Goal: Information Seeking & Learning: Compare options

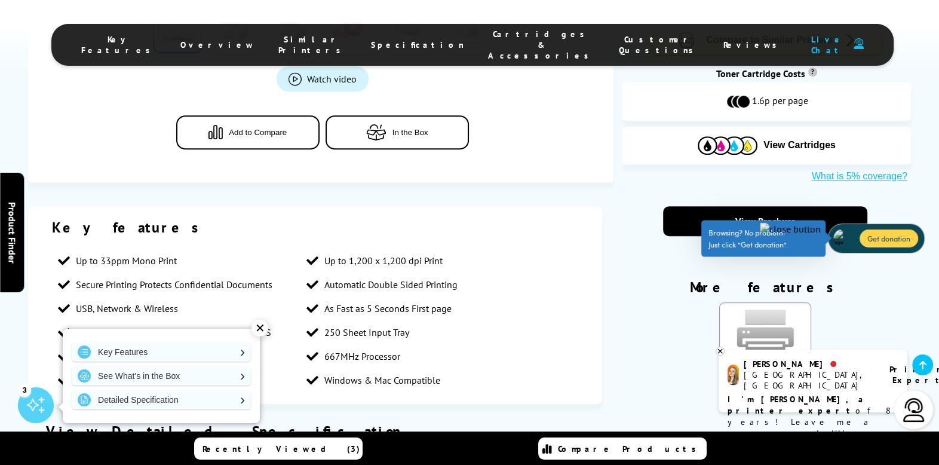
scroll to position [658, 0]
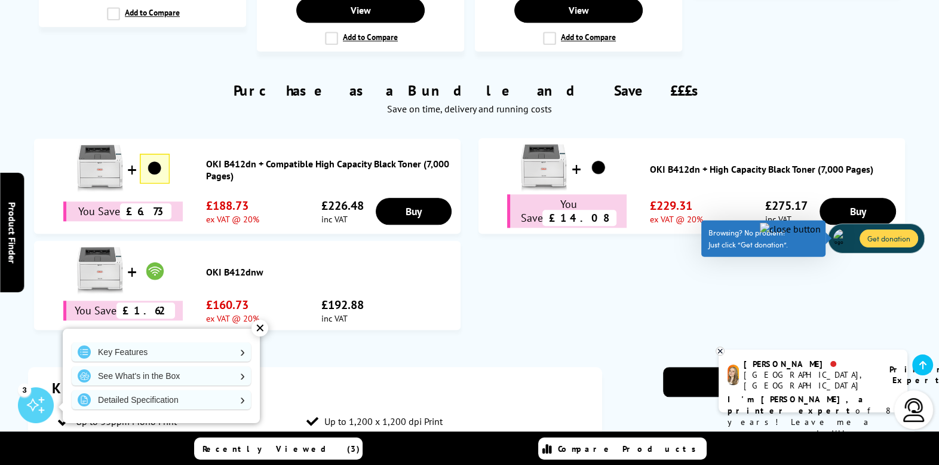
scroll to position [1170, 0]
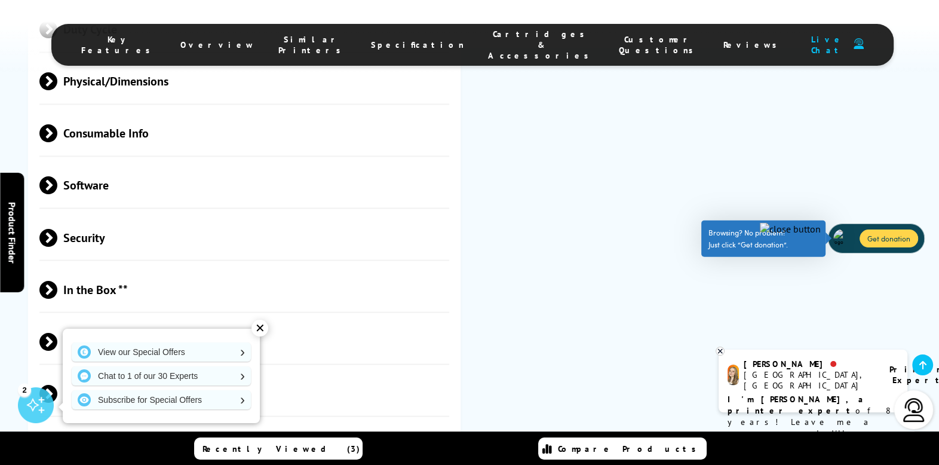
scroll to position [2059, 0]
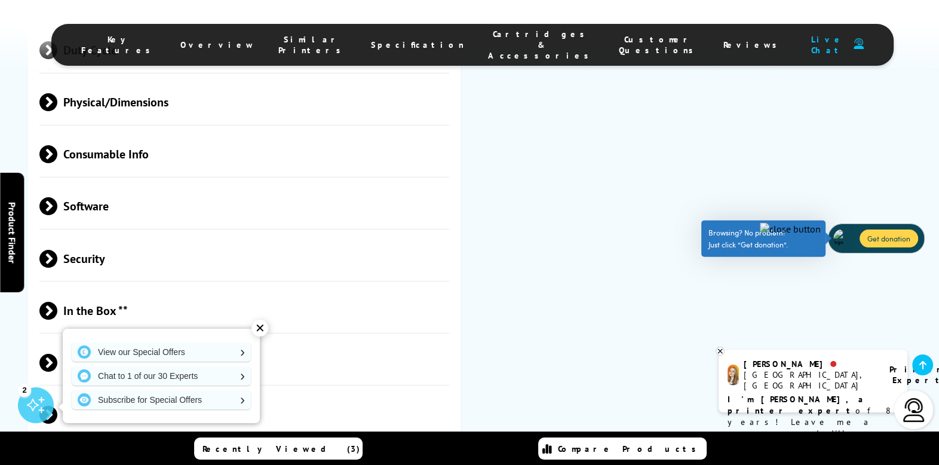
click at [57, 353] on span at bounding box center [57, 362] width 0 height 18
click at [50, 371] on span at bounding box center [48, 371] width 18 height 0
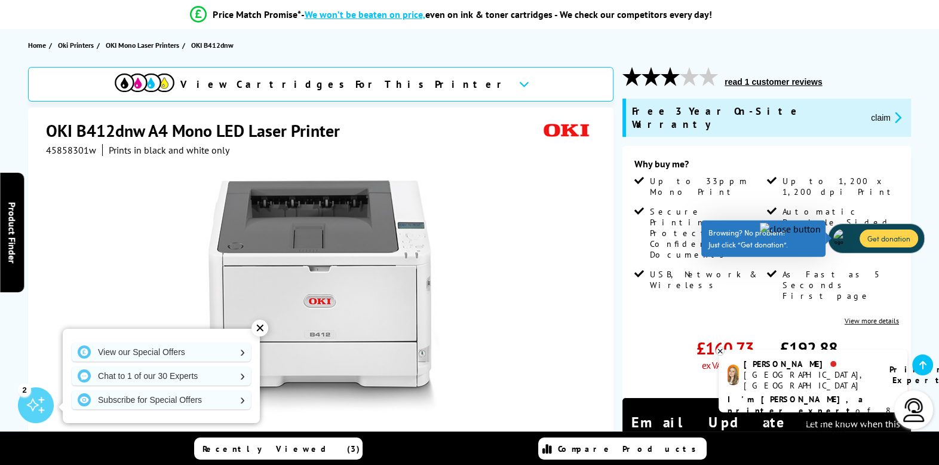
scroll to position [123, 0]
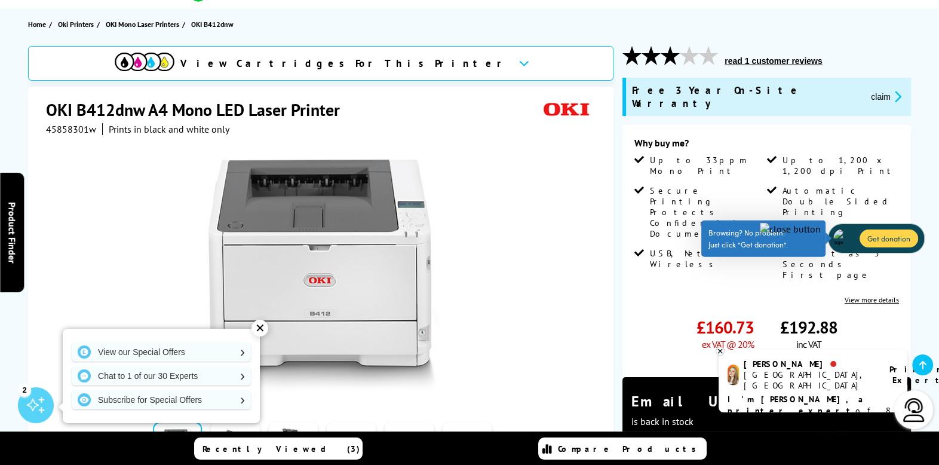
click at [746, 62] on button "read 1 customer reviews" at bounding box center [773, 61] width 105 height 11
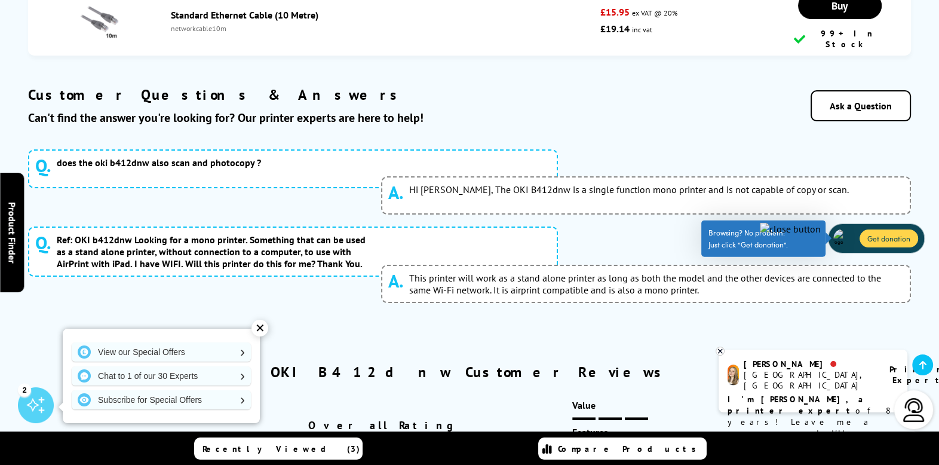
scroll to position [4748, 0]
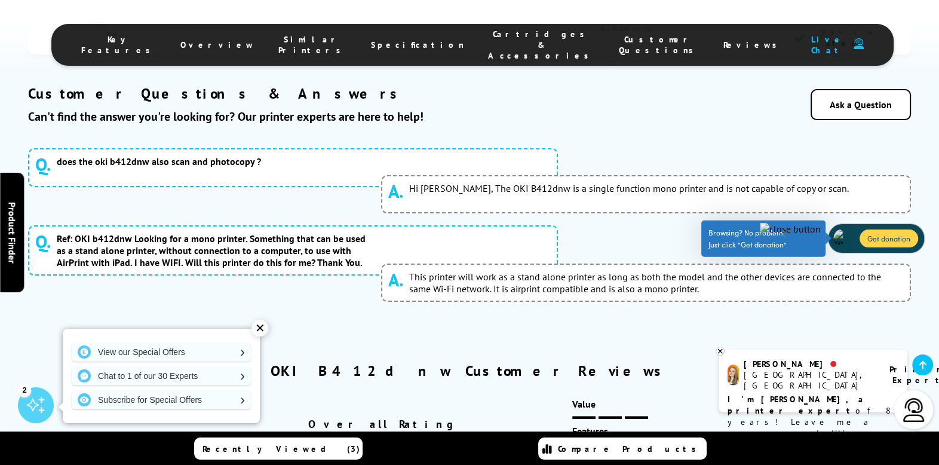
click at [258, 326] on div "✕" at bounding box center [259, 328] width 17 height 17
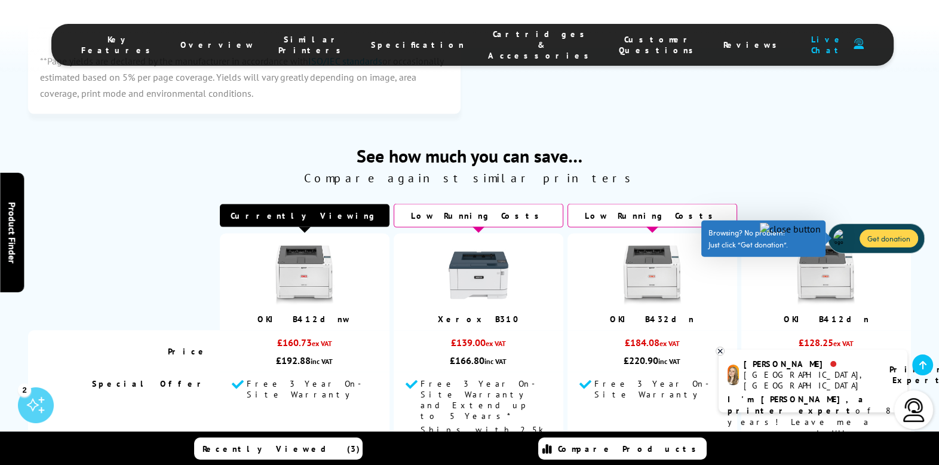
scroll to position [2464, 0]
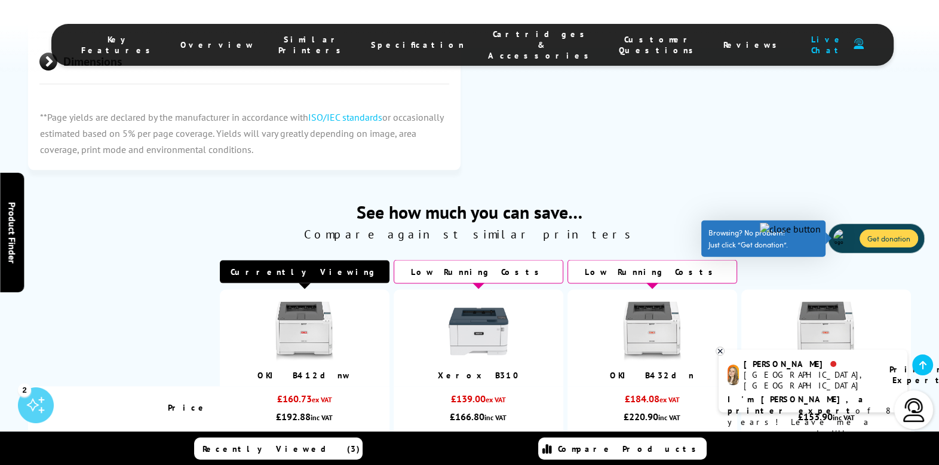
click at [875, 200] on span "See how much you can save…" at bounding box center [469, 211] width 883 height 23
click at [322, 39] on span "Similar Printers" at bounding box center [312, 45] width 69 height 22
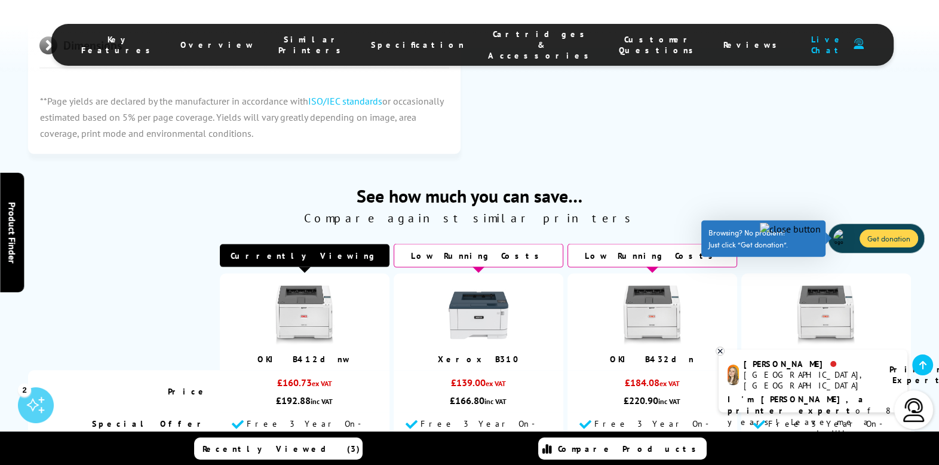
scroll to position [2480, 0]
click at [120, 183] on div "See how much you can save… Compare against similar printers Currently Viewing L…" at bounding box center [469, 410] width 883 height 454
